Goal: Navigation & Orientation: Find specific page/section

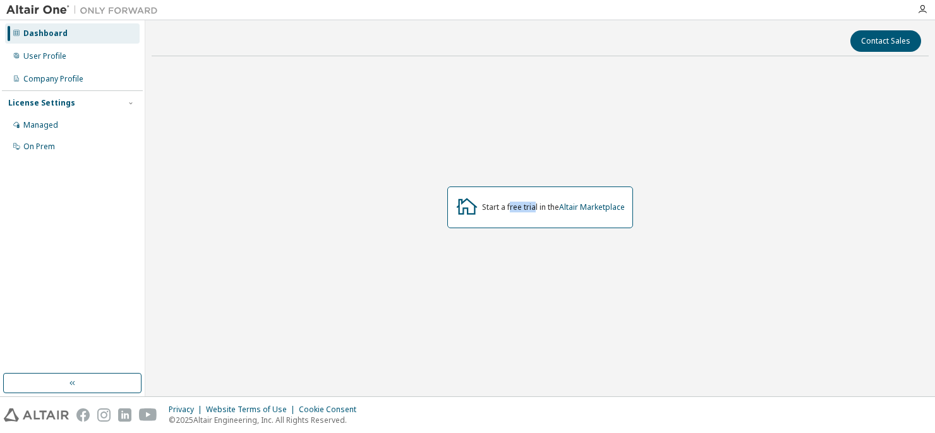
drag, startPoint x: 510, startPoint y: 208, endPoint x: 535, endPoint y: 209, distance: 25.3
click at [534, 208] on div "Start a free trial in the Altair Marketplace" at bounding box center [553, 207] width 143 height 10
click at [570, 236] on div "Start a free trial in the Altair Marketplace" at bounding box center [540, 206] width 777 height 281
click at [91, 54] on div "User Profile" at bounding box center [72, 56] width 135 height 20
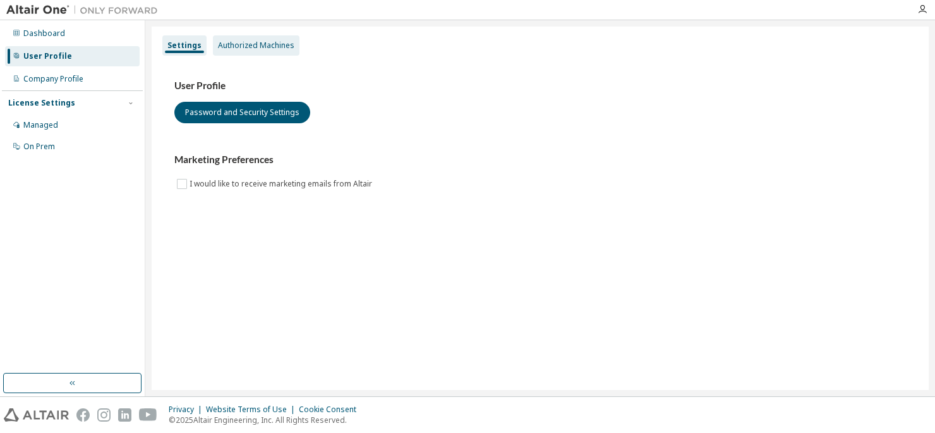
click at [274, 51] on div "Authorized Machines" at bounding box center [256, 45] width 87 height 20
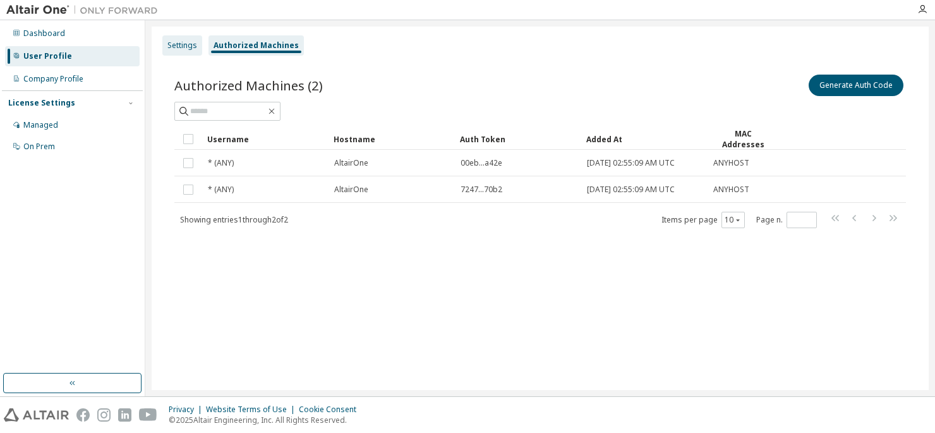
click at [188, 46] on div "Settings" at bounding box center [182, 45] width 30 height 10
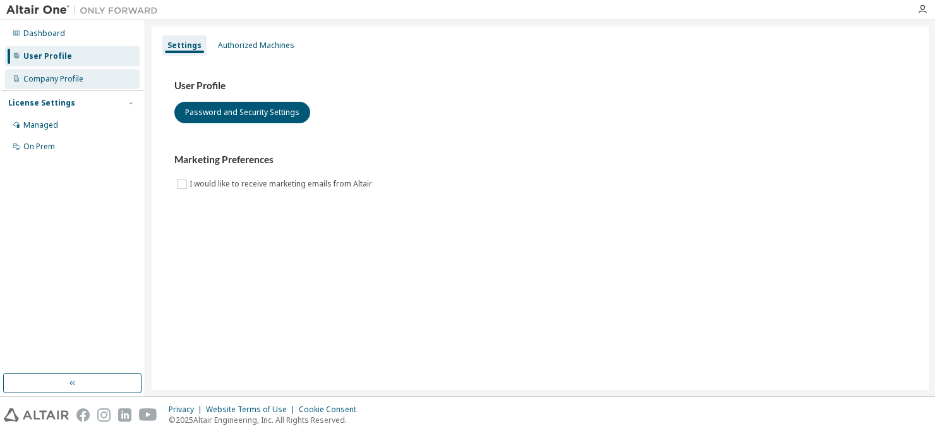
click at [72, 80] on div "Company Profile" at bounding box center [53, 79] width 60 height 10
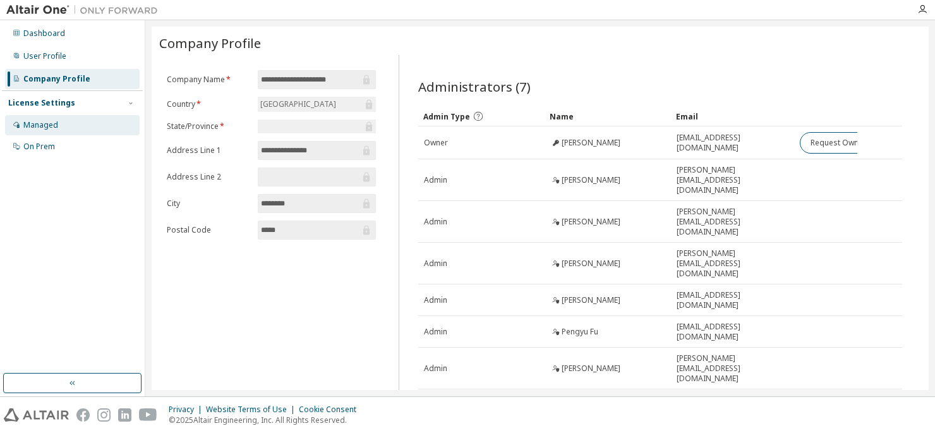
click at [95, 129] on div "Managed" at bounding box center [72, 125] width 135 height 20
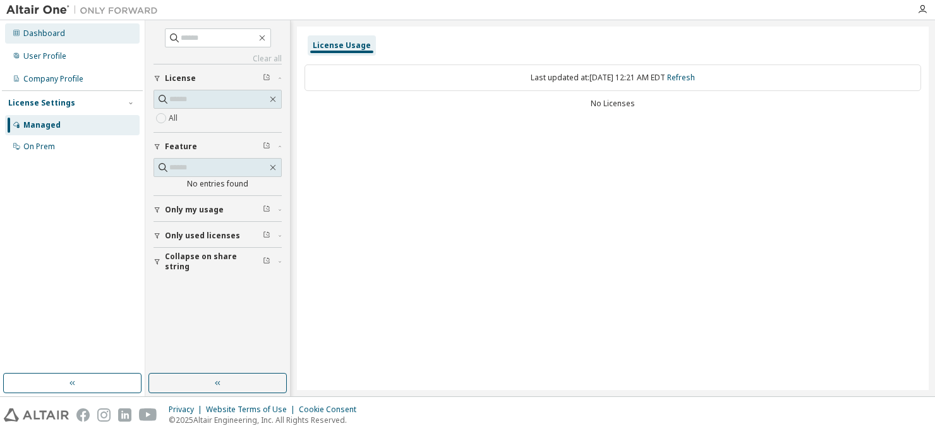
click at [59, 33] on div "Dashboard" at bounding box center [44, 33] width 42 height 10
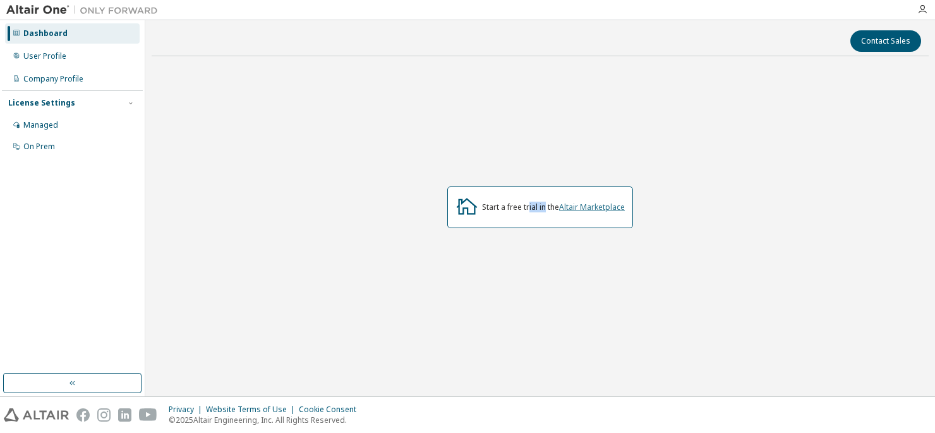
drag, startPoint x: 527, startPoint y: 208, endPoint x: 576, endPoint y: 208, distance: 48.6
click at [547, 209] on div "Start a free trial in the Altair Marketplace" at bounding box center [553, 207] width 143 height 10
click at [596, 215] on div "Start a free trial in the Altair Marketplace" at bounding box center [540, 207] width 186 height 42
click at [862, 37] on button "Contact Sales" at bounding box center [885, 40] width 71 height 21
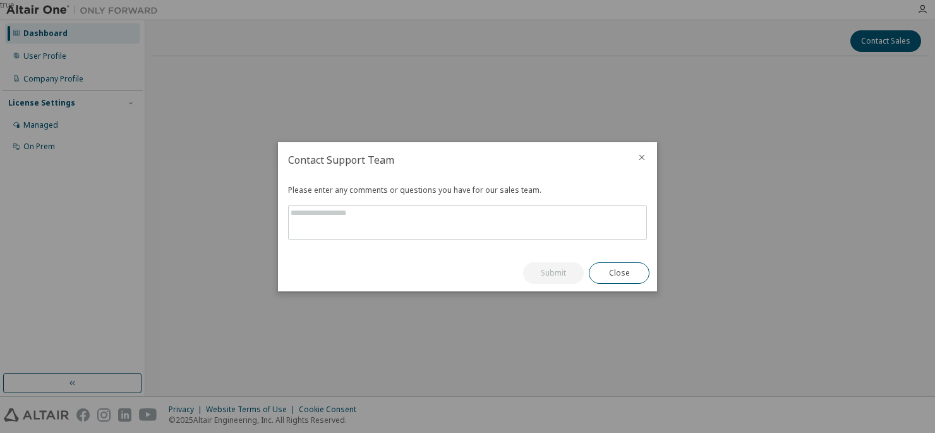
click at [641, 155] on icon "close" at bounding box center [642, 157] width 10 height 10
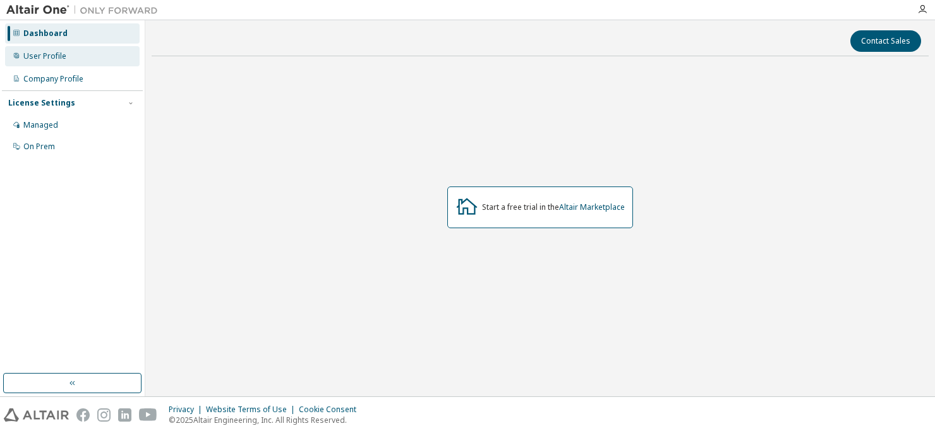
click at [75, 61] on div "User Profile" at bounding box center [72, 56] width 135 height 20
click at [102, 52] on div "User Profile" at bounding box center [72, 56] width 135 height 20
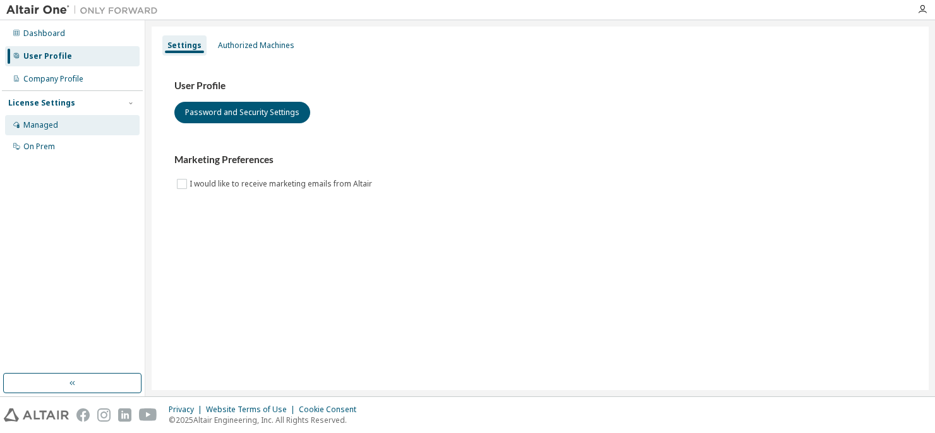
click at [84, 132] on div "Managed" at bounding box center [72, 125] width 135 height 20
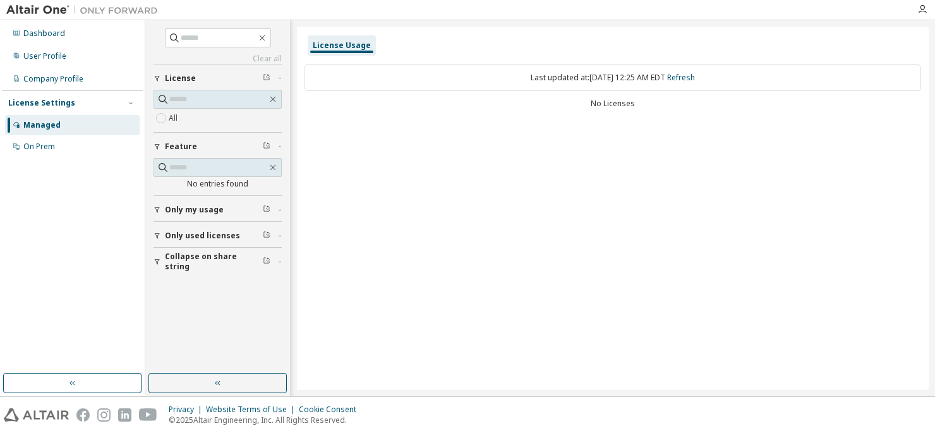
click at [222, 212] on div "Only my usage" at bounding box center [221, 210] width 113 height 10
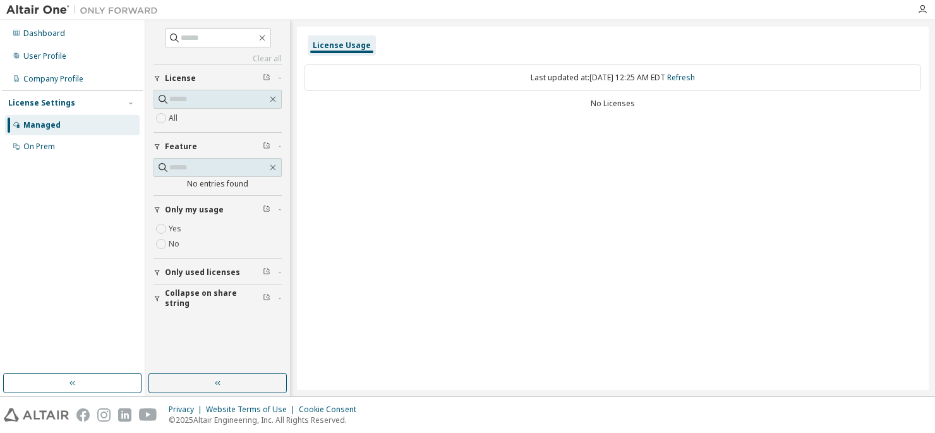
click at [203, 209] on span "Only my usage" at bounding box center [194, 210] width 59 height 10
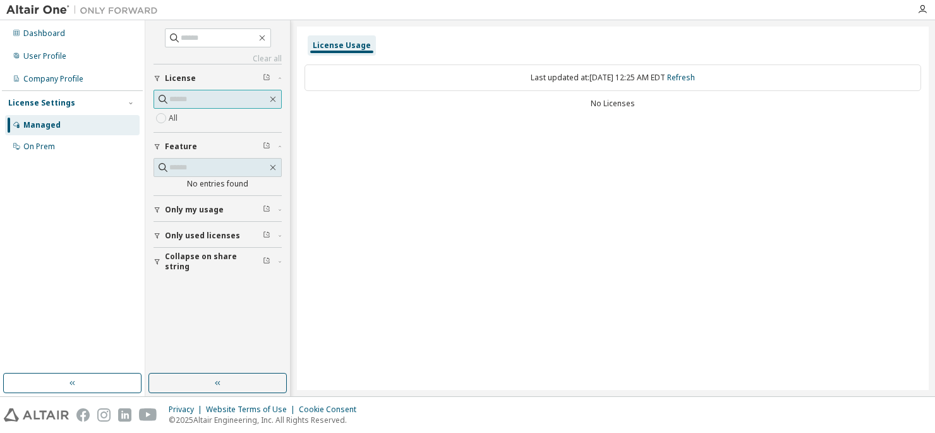
click at [200, 93] on input "text" at bounding box center [218, 99] width 98 height 13
click at [205, 105] on span at bounding box center [217, 99] width 128 height 19
click at [201, 80] on div "License" at bounding box center [221, 78] width 113 height 10
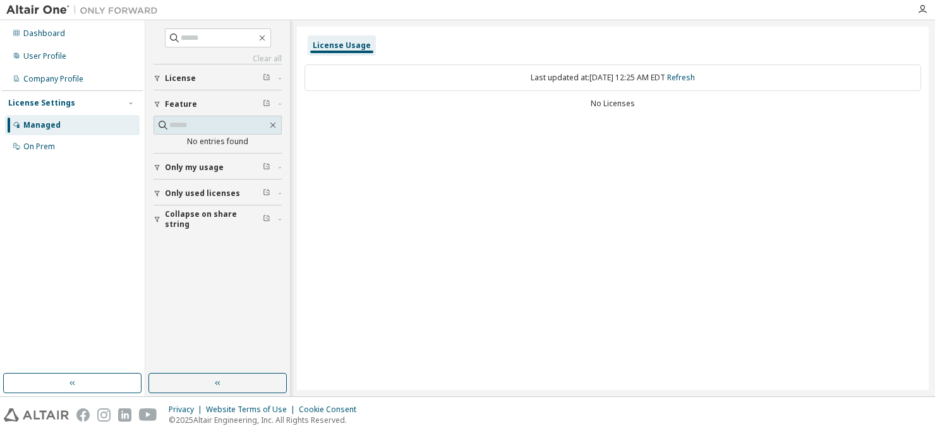
click at [204, 85] on button "License" at bounding box center [217, 78] width 128 height 28
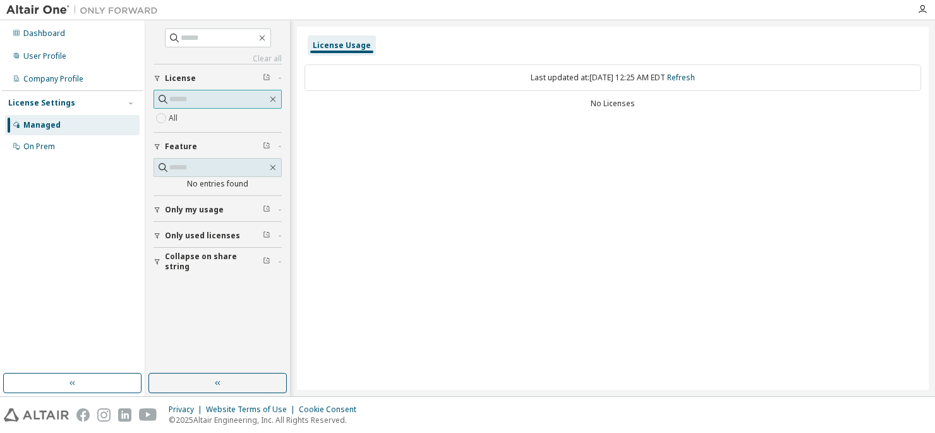
click at [219, 94] on input "text" at bounding box center [218, 99] width 98 height 13
click at [203, 145] on div "Feature" at bounding box center [221, 146] width 113 height 10
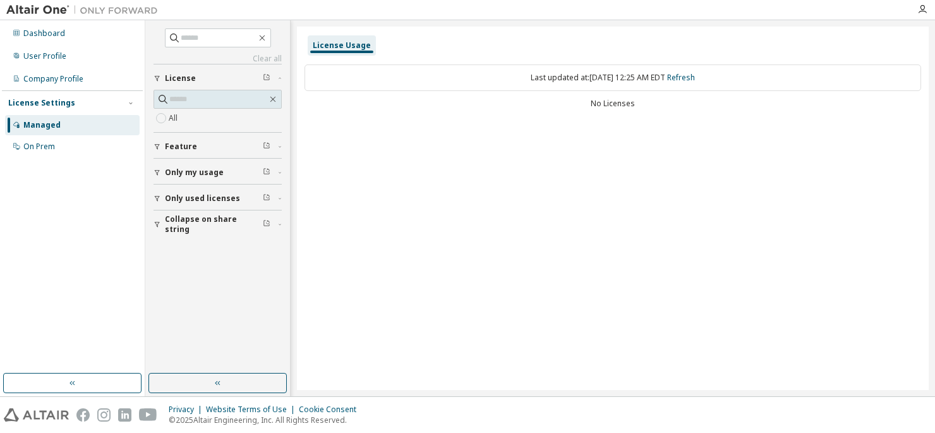
click at [203, 145] on div "Feature" at bounding box center [221, 146] width 113 height 10
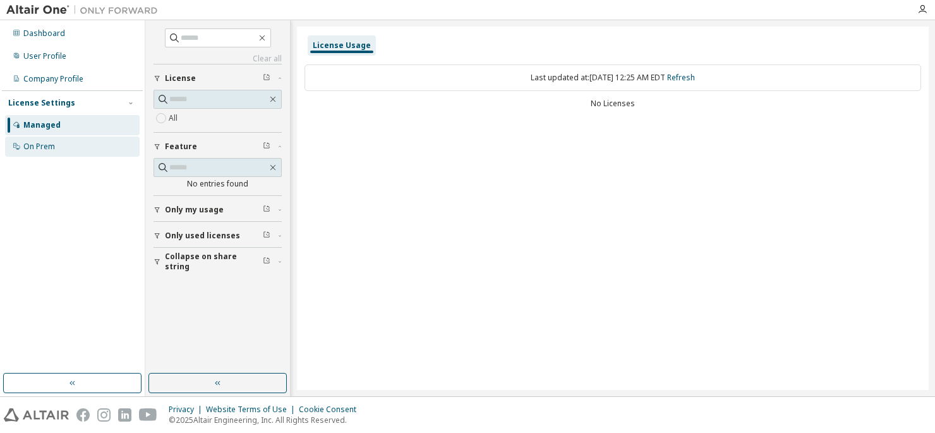
click at [73, 143] on div "On Prem" at bounding box center [72, 146] width 135 height 20
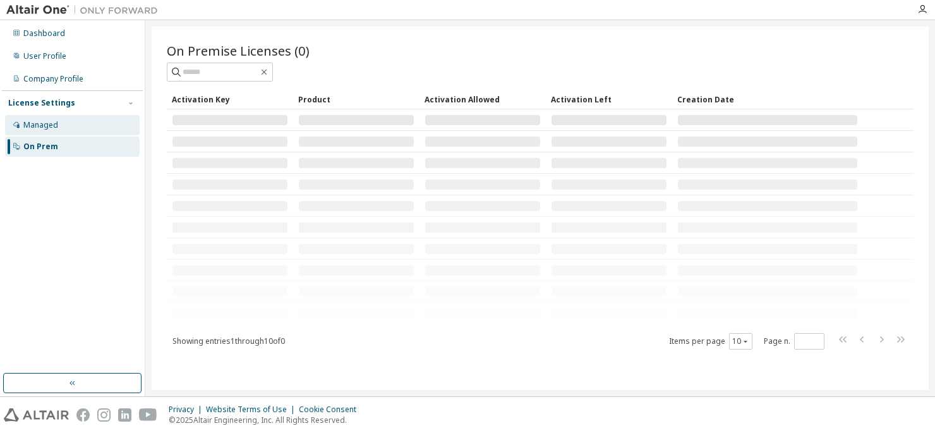
click at [85, 131] on div "Managed" at bounding box center [72, 125] width 135 height 20
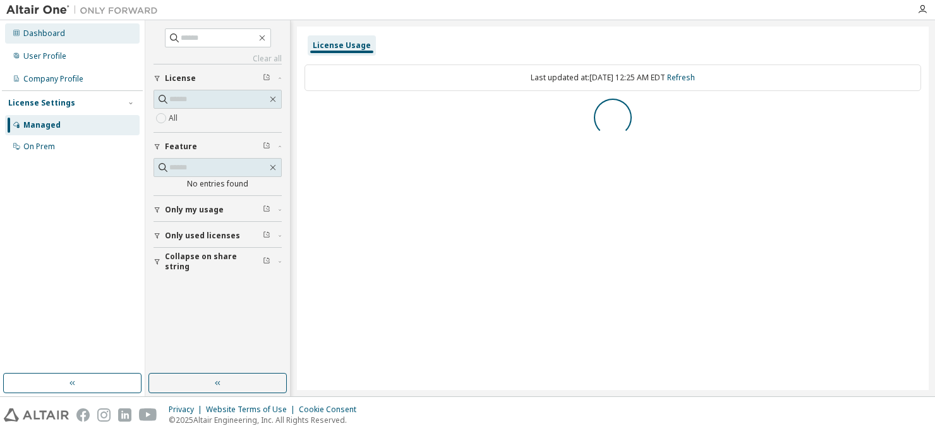
click at [99, 39] on div "Dashboard" at bounding box center [72, 33] width 135 height 20
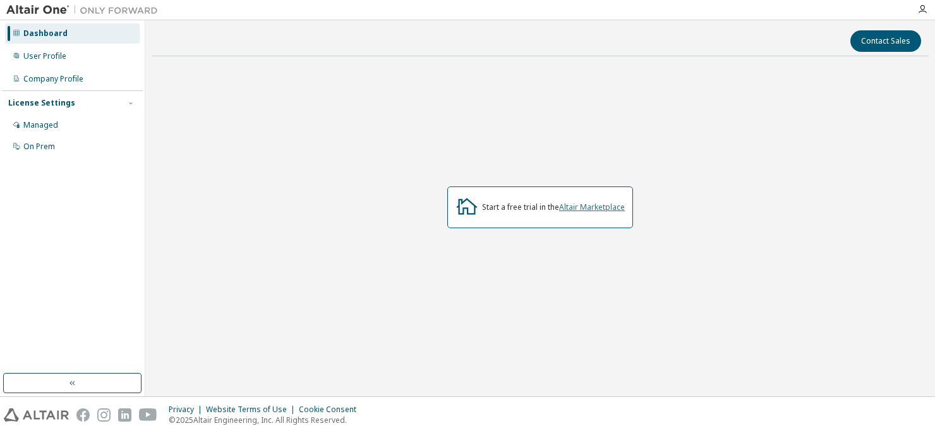
click at [602, 206] on link "Altair Marketplace" at bounding box center [592, 207] width 66 height 11
